Goal: Transaction & Acquisition: Purchase product/service

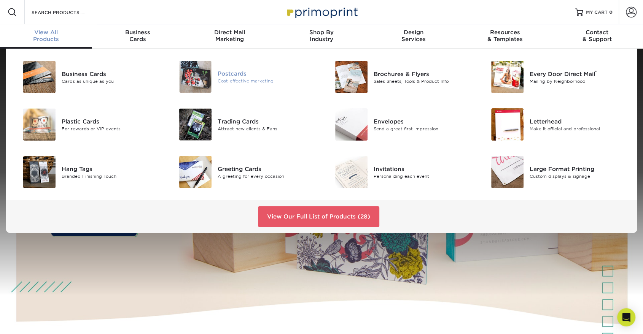
click at [261, 80] on div "Cost-effective marketing" at bounding box center [267, 81] width 98 height 6
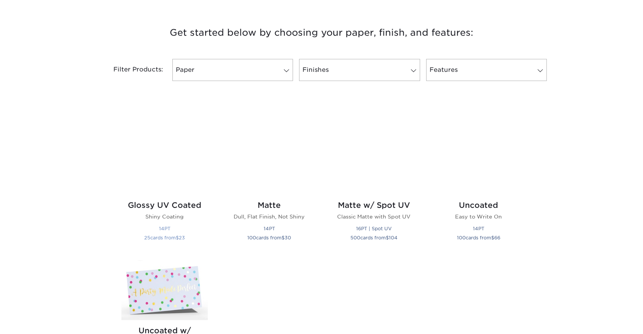
scroll to position [296, 0]
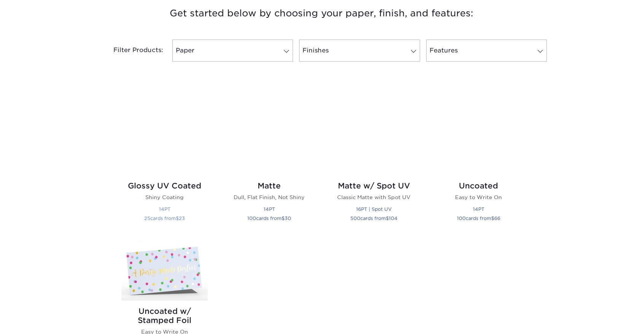
click at [144, 140] on img at bounding box center [164, 132] width 86 height 86
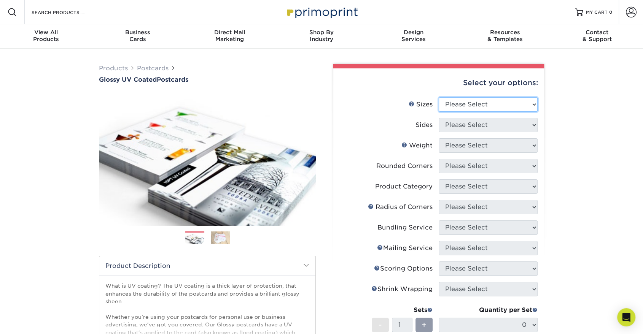
click at [516, 102] on select "Please Select 1.5" x 7" 2" x 4" 2" x 6" 2" x 7" 2" x 8" 2.12" x 5.5" 2.12" x 5.…" at bounding box center [488, 104] width 99 height 14
drag, startPoint x: 526, startPoint y: 96, endPoint x: 528, endPoint y: 105, distance: 9.3
click at [527, 97] on div "Select your options: Sizes Help Sizes Please Select 1.5" x 7" 2" x 4" 2" x 6" 2…" at bounding box center [438, 270] width 211 height 405
click at [529, 105] on select "Please Select 1.5" x 7" 2" x 4" 2" x 6" 2" x 7" 2" x 8" 2.12" x 5.5" 2.12" x 5.…" at bounding box center [488, 104] width 99 height 14
select select "5.00x8.00"
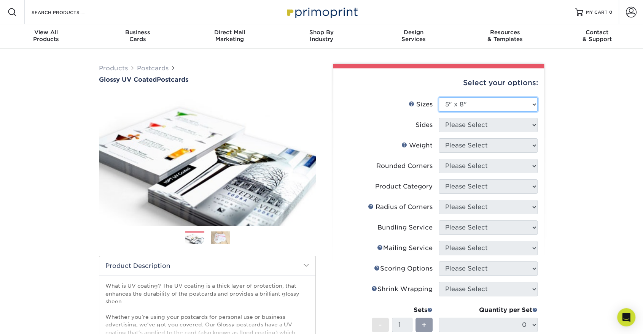
click at [439, 97] on select "Please Select 1.5" x 7" 2" x 4" 2" x 6" 2" x 7" 2" x 8" 2.12" x 5.5" 2.12" x 5.…" at bounding box center [488, 104] width 99 height 14
click at [482, 123] on select "Please Select Print Both Sides Print Front Only" at bounding box center [488, 125] width 99 height 14
select select "13abbda7-1d64-4f25-8bb2-c179b224825d"
click at [439, 118] on select "Please Select Print Both Sides Print Front Only" at bounding box center [488, 125] width 99 height 14
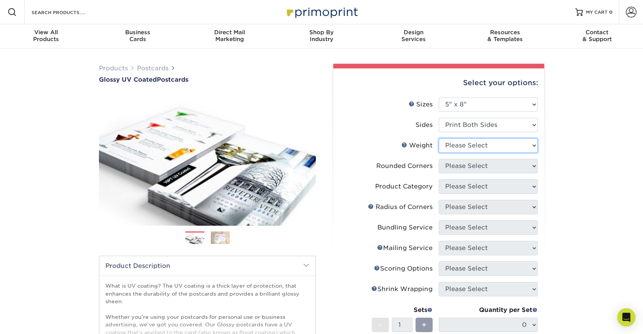
click at [487, 144] on select "Please Select 16PT 14PT 18PT C1S" at bounding box center [488, 145] width 99 height 14
select select "16PT"
click at [439, 138] on select "Please Select 16PT 14PT 18PT C1S" at bounding box center [488, 145] width 99 height 14
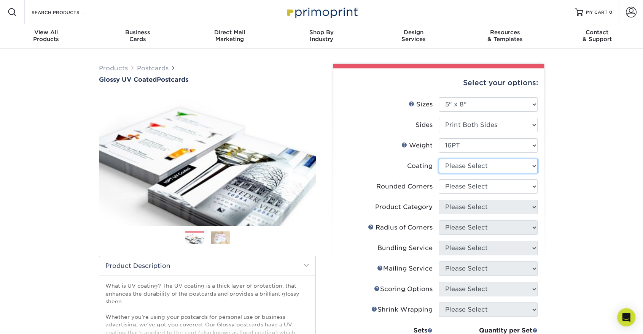
click at [488, 171] on select at bounding box center [488, 166] width 99 height 14
select select "1e8116af-acfc-44b1-83dc-8181aa338834"
click at [439, 159] on select at bounding box center [488, 166] width 99 height 14
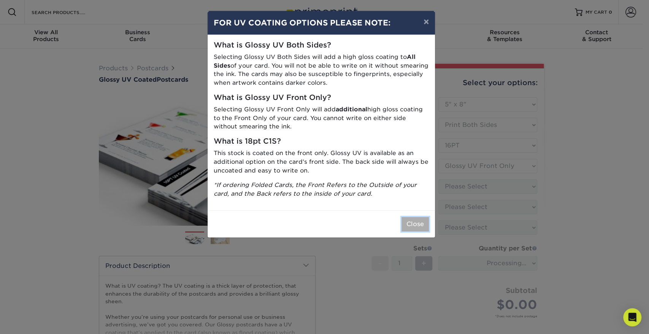
click at [415, 229] on button "Close" at bounding box center [415, 224] width 27 height 14
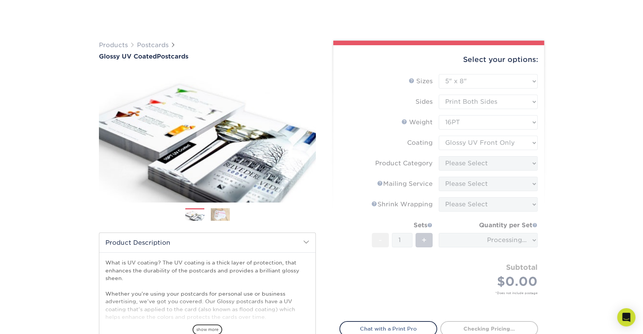
scroll to position [42, 0]
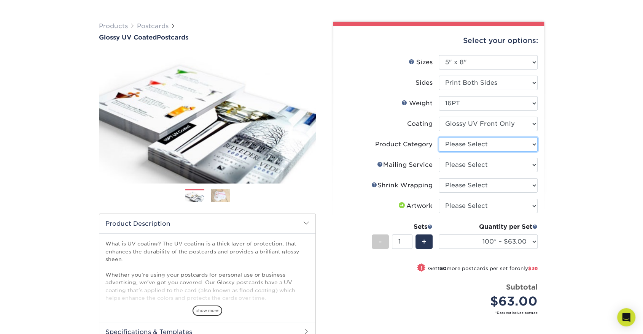
click at [466, 146] on select "Please Select Postcards" at bounding box center [488, 144] width 99 height 14
select select "9b7272e0-d6c8-4c3c-8e97-d3a1bcdab858"
click at [439, 137] on select "Please Select Postcards" at bounding box center [488, 144] width 99 height 14
click at [470, 163] on select "Please Select No Direct Mailing Service No, I will mail/stamp/imprint Direct Ma…" at bounding box center [488, 165] width 99 height 14
select select "3e5e9bdd-d78a-4c28-a41d-fe1407925ca6"
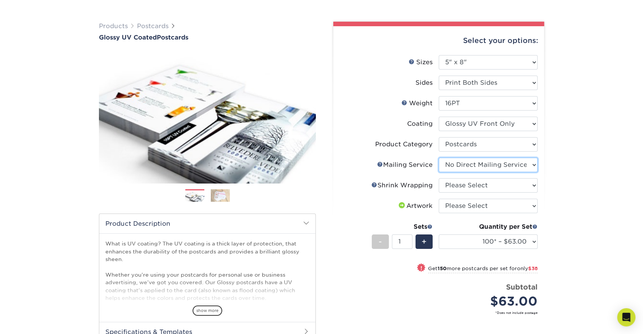
click at [439, 158] on select "Please Select No Direct Mailing Service No, I will mail/stamp/imprint Direct Ma…" at bounding box center [488, 165] width 99 height 14
click at [469, 186] on select "Please Select No Shrink Wrapping Shrink Wrap 100 Per Package Shrink Wrap 50 Per…" at bounding box center [488, 185] width 99 height 14
select select "c8749376-e7da-41d0-b3dc-647faf84d907"
click at [439, 178] on select "Please Select No Shrink Wrapping Shrink Wrap 100 Per Package Shrink Wrap 50 Per…" at bounding box center [488, 185] width 99 height 14
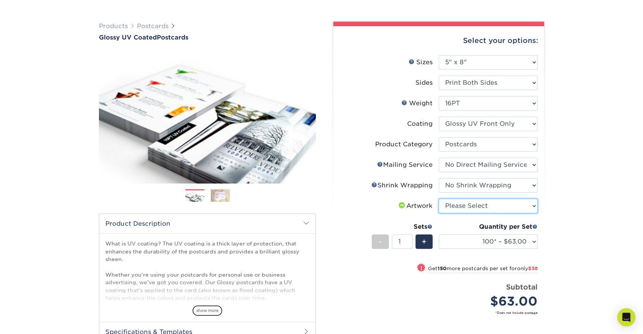
click at [466, 202] on select "Please Select I will upload files I need a design - $150" at bounding box center [488, 206] width 99 height 14
select select "upload"
click at [439, 199] on select "Please Select I will upload files I need a design - $150" at bounding box center [488, 206] width 99 height 14
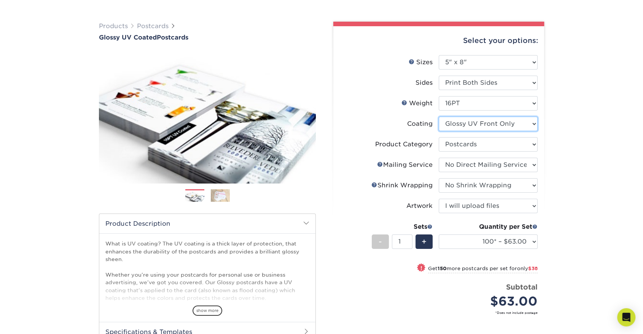
click at [475, 124] on select at bounding box center [488, 124] width 99 height 14
select select "ae367451-b2b8-45df-a344-0f05b6a12993"
click at [439, 117] on select at bounding box center [488, 124] width 99 height 14
select select "-1"
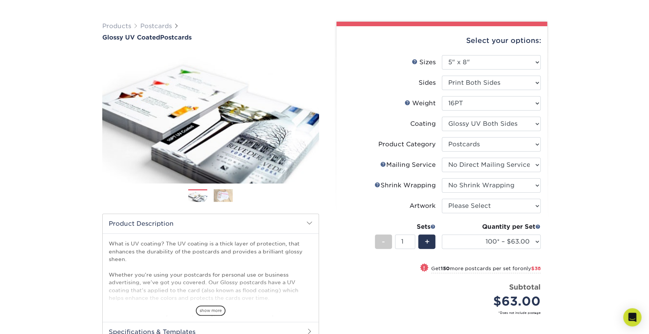
select select "-1"
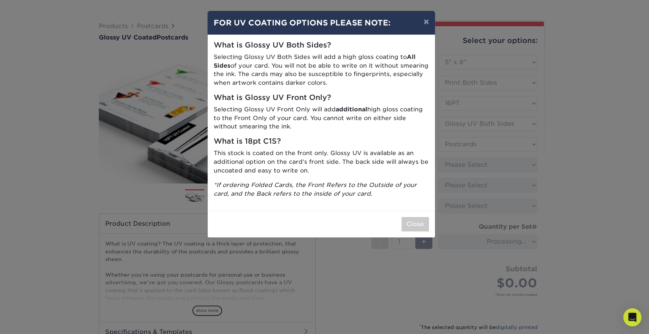
click at [431, 224] on div "Close" at bounding box center [321, 224] width 227 height 27
click at [422, 225] on button "Close" at bounding box center [415, 224] width 27 height 14
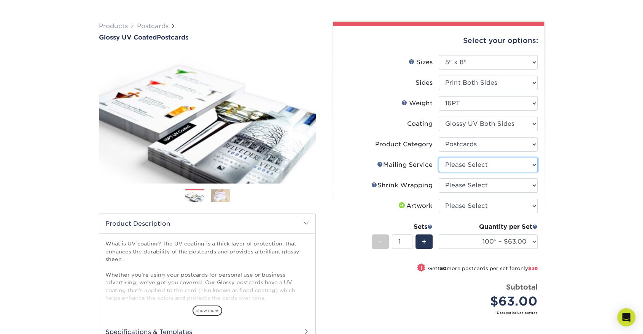
click at [534, 163] on select "Please Select No Direct Mailing Service No, I will mail/stamp/imprint Direct Ma…" at bounding box center [488, 165] width 99 height 14
select select "3e5e9bdd-d78a-4c28-a41d-fe1407925ca6"
click at [439, 158] on select "Please Select No Direct Mailing Service No, I will mail/stamp/imprint Direct Ma…" at bounding box center [488, 165] width 99 height 14
click at [530, 190] on select "Please Select No Shrink Wrapping Shrink Wrap 100 Per Package Shrink Wrap 50 Per…" at bounding box center [488, 185] width 99 height 14
select select "c8749376-e7da-41d0-b3dc-647faf84d907"
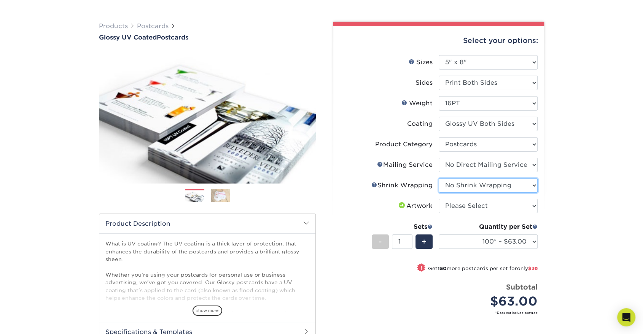
click at [439, 178] on select "Please Select No Shrink Wrapping Shrink Wrap 100 Per Package Shrink Wrap 50 Per…" at bounding box center [488, 185] width 99 height 14
click at [529, 211] on select "Please Select I will upload files I need a design - $150" at bounding box center [488, 206] width 99 height 14
select select "upload"
click at [439, 199] on select "Please Select I will upload files I need a design - $150" at bounding box center [488, 206] width 99 height 14
click at [529, 239] on select "100* – $63.00 250* – $101.00 500 – $139.00 1000 – $160.00 2500 – $264.00 5000 –…" at bounding box center [488, 242] width 99 height 14
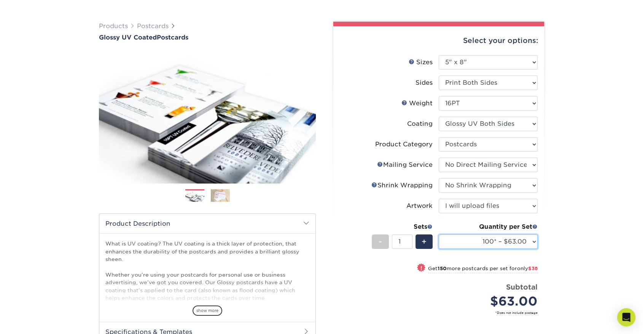
click at [529, 239] on select "100* – $63.00 250* – $101.00 500 – $139.00 1000 – $160.00 2500 – $264.00 5000 –…" at bounding box center [488, 242] width 99 height 14
